Goal: Task Accomplishment & Management: Manage account settings

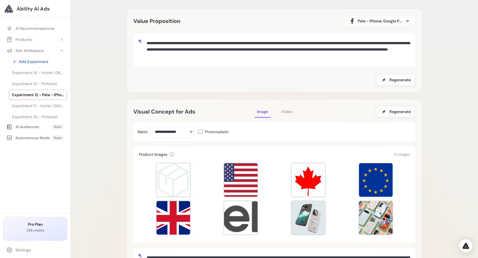
scroll to position [62, 0]
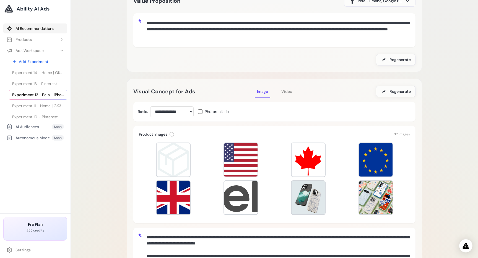
click at [16, 24] on link "AI Recommendations" at bounding box center [35, 28] width 64 height 10
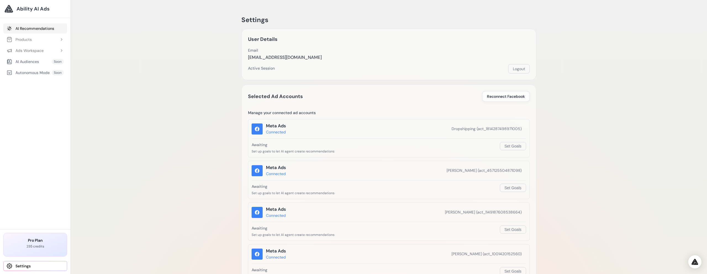
click at [50, 27] on link "AI Recommendations" at bounding box center [35, 28] width 64 height 10
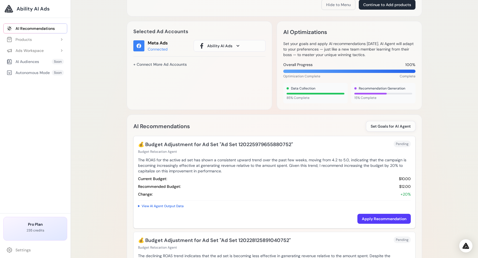
scroll to position [172, 0]
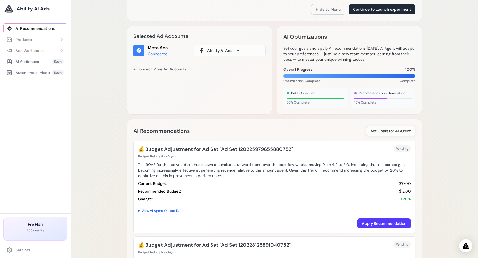
click at [221, 51] on span "Ability AI Ads" at bounding box center [219, 51] width 25 height 6
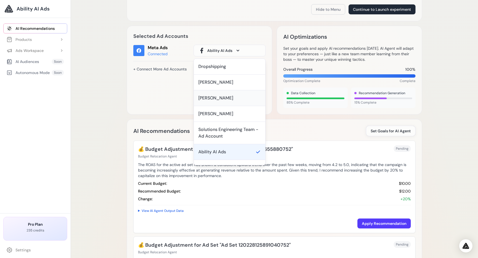
click at [217, 99] on div "Oleksandra Bobko" at bounding box center [215, 98] width 35 height 7
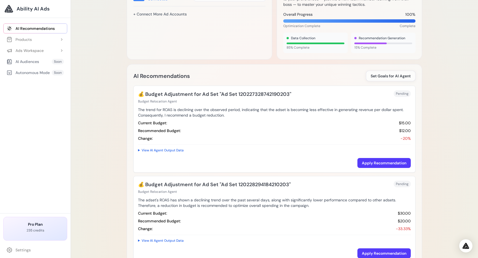
scroll to position [208, 0]
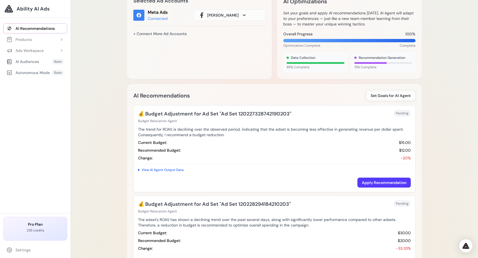
click at [229, 17] on span "[PERSON_NAME]" at bounding box center [223, 15] width 32 height 6
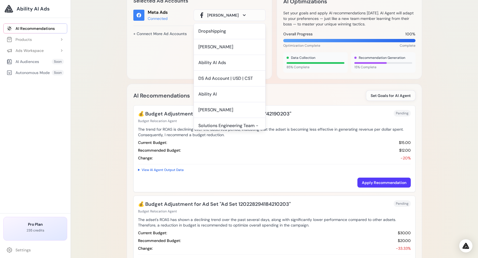
click at [232, 98] on div "Ability AI" at bounding box center [229, 95] width 71 height 16
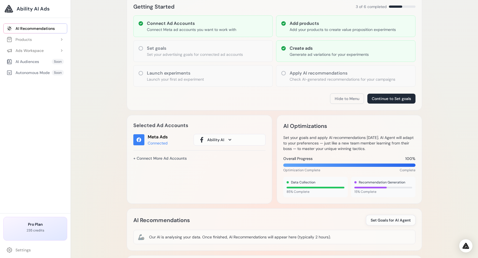
scroll to position [85, 0]
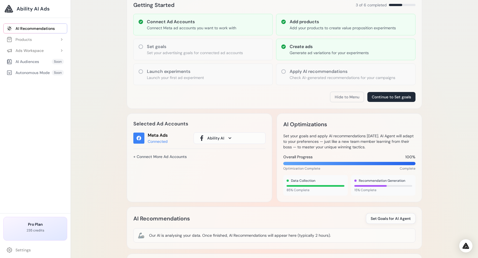
click at [219, 135] on span "Ability AI" at bounding box center [215, 138] width 17 height 6
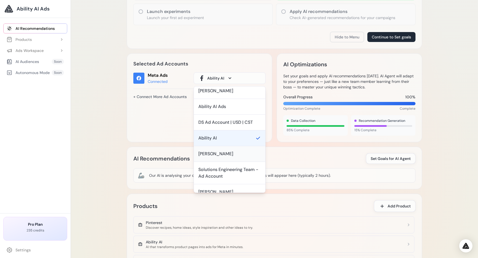
scroll to position [26, 0]
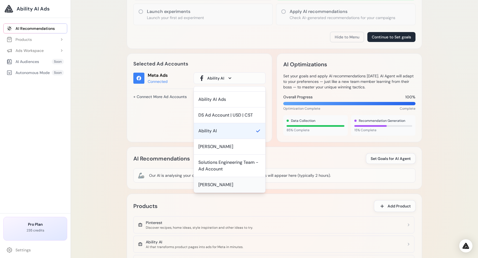
click at [232, 186] on div "[PERSON_NAME]" at bounding box center [215, 185] width 35 height 7
